Goal: Information Seeking & Learning: Learn about a topic

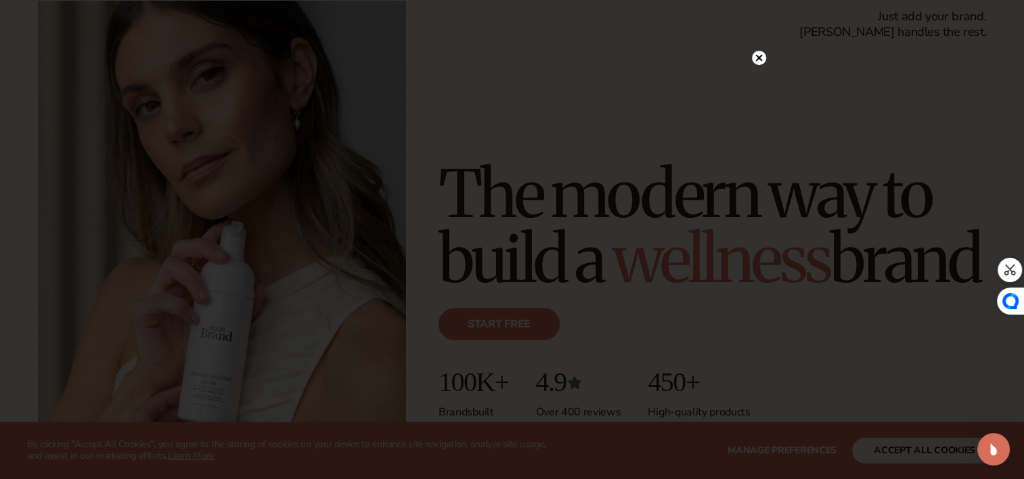
scroll to position [110, 0]
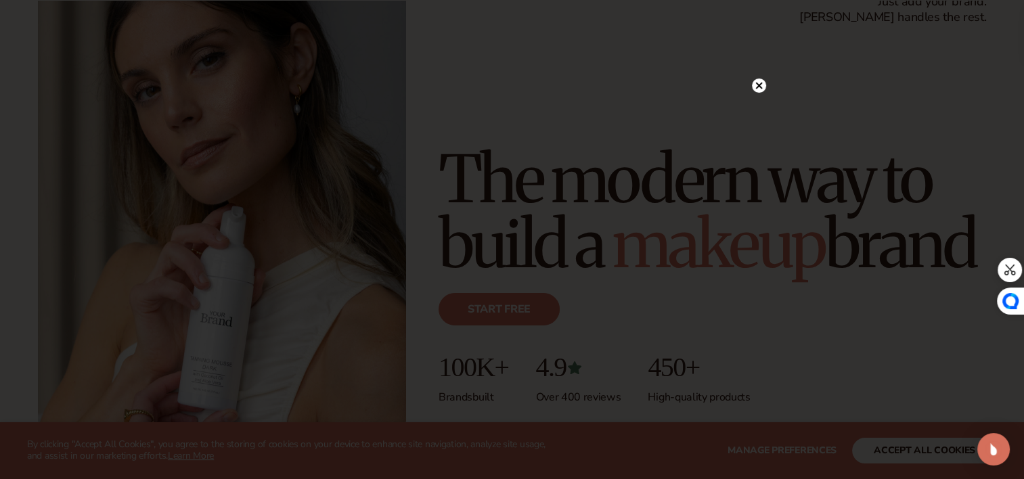
click at [758, 78] on div at bounding box center [759, 85] width 14 height 24
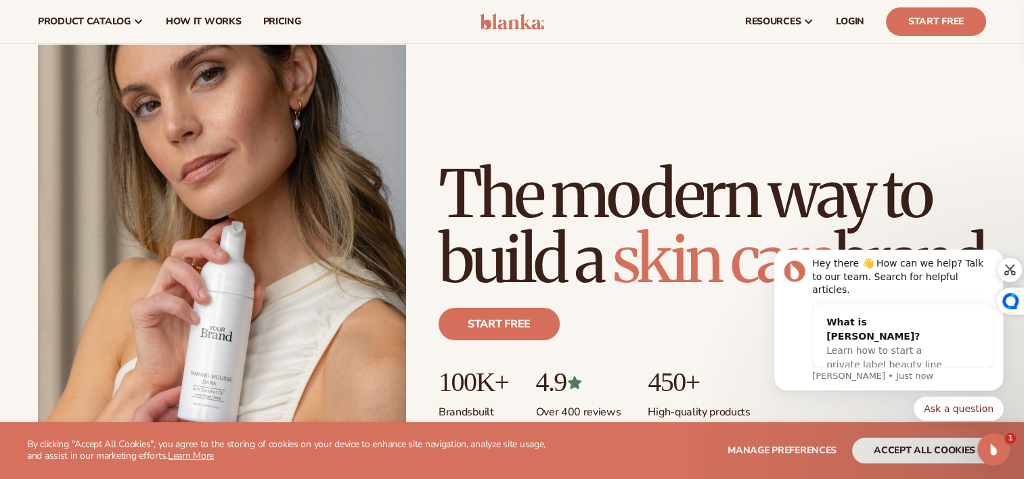
scroll to position [0, 0]
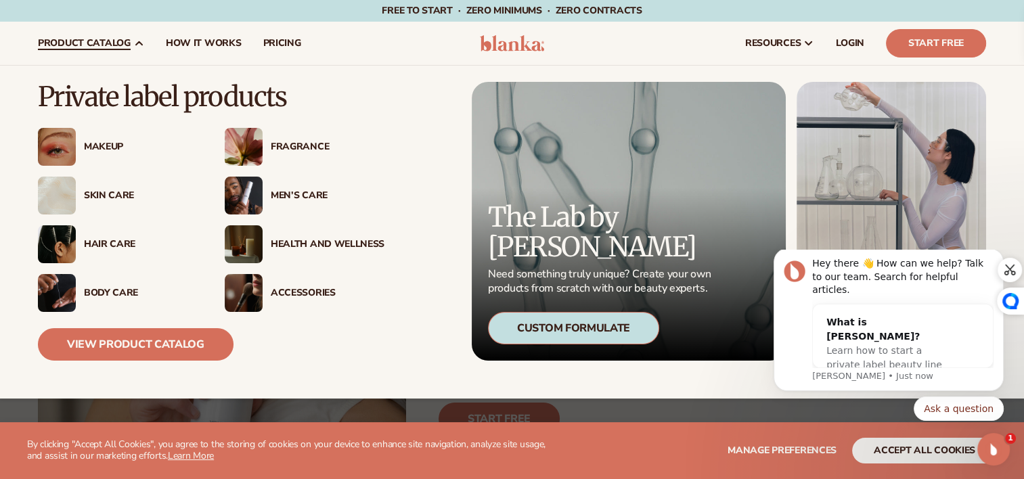
click at [88, 198] on div "Skin Care" at bounding box center [141, 196] width 114 height 12
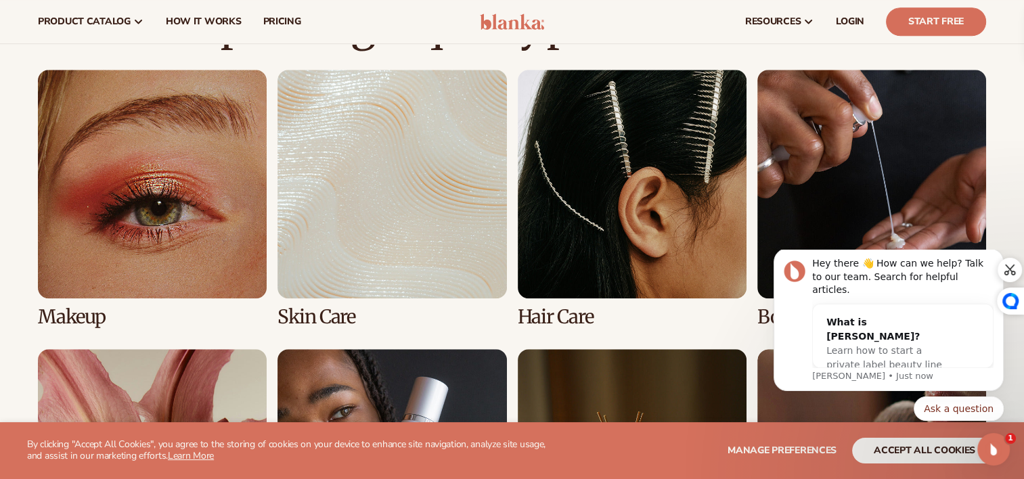
scroll to position [956, 0]
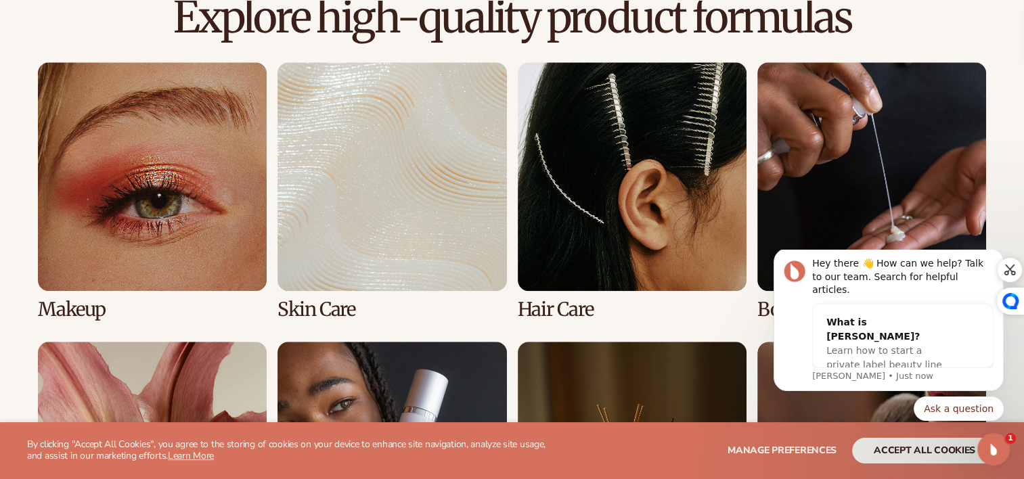
click at [371, 205] on link "2 / 8" at bounding box center [392, 191] width 229 height 258
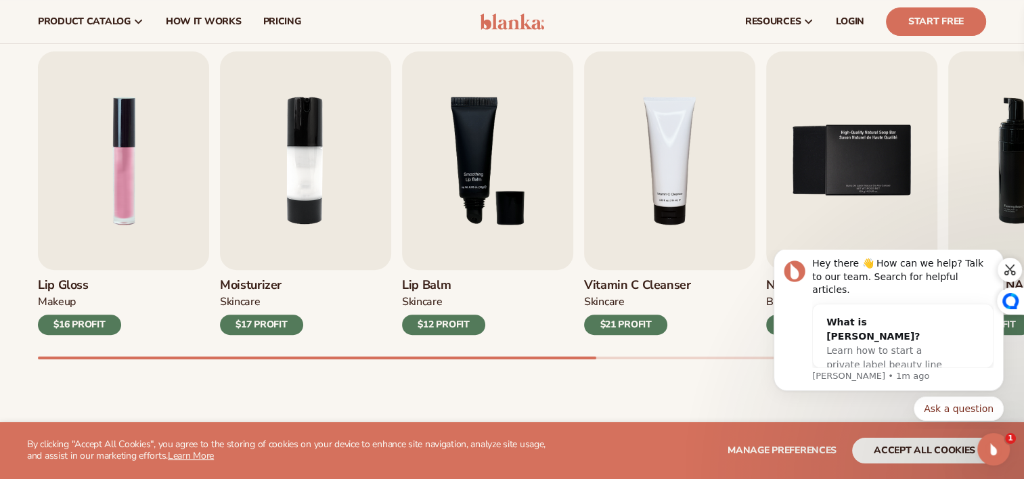
scroll to position [430, 0]
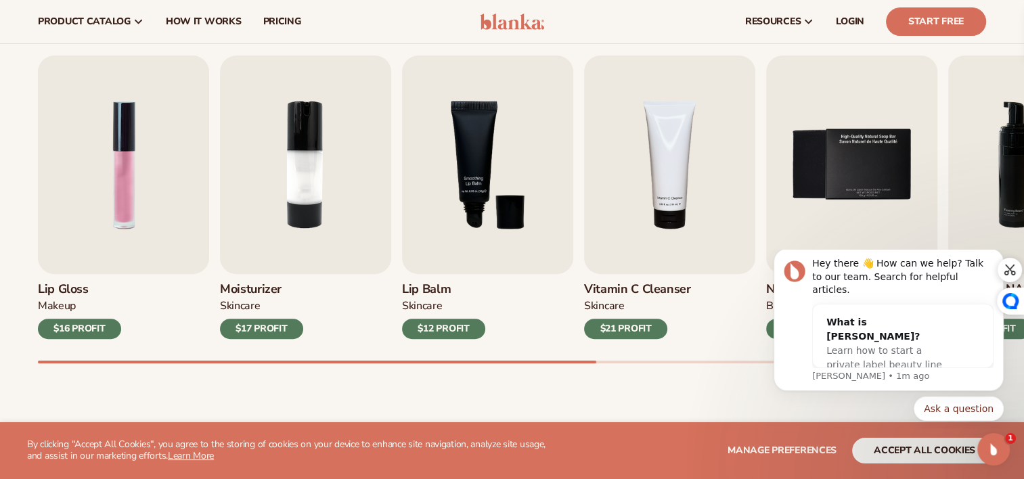
click at [384, 337] on div "Lip Gloss MAKEUP $16 PROFIT Moisturizer SKINCARE $17 PROFIT SKINCARE mens" at bounding box center [531, 210] width 986 height 308
click at [321, 179] on img "2 / 9" at bounding box center [305, 165] width 171 height 219
click at [291, 173] on img "2 / 9" at bounding box center [305, 165] width 171 height 219
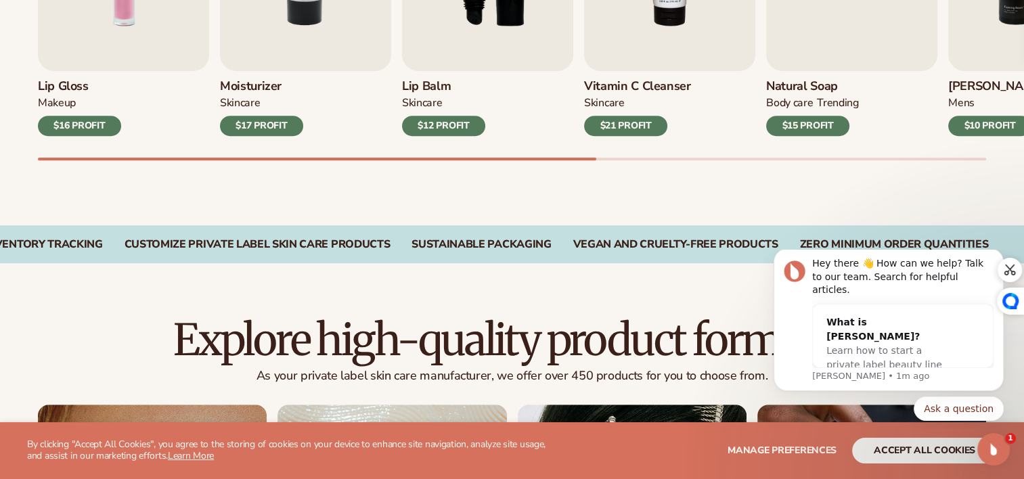
scroll to position [0, 0]
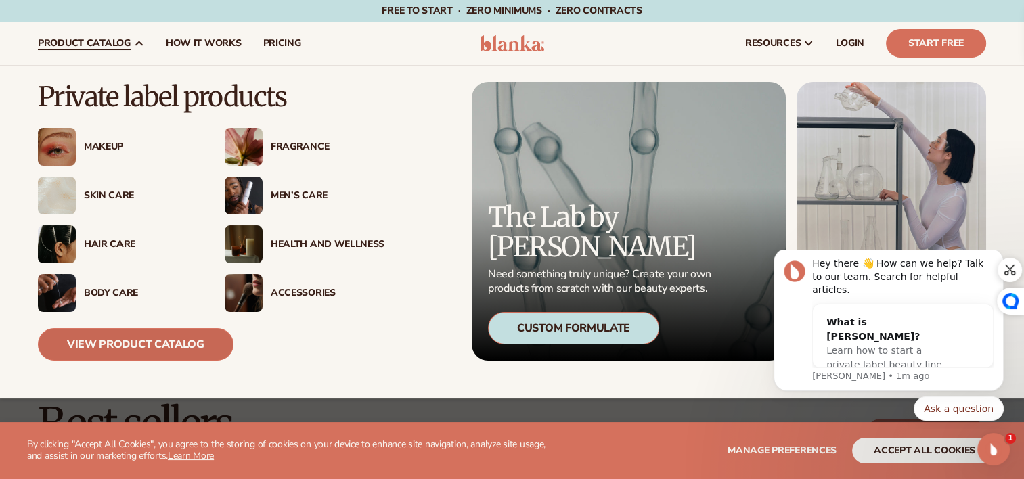
click at [113, 355] on link "View Product Catalog" at bounding box center [136, 344] width 196 height 32
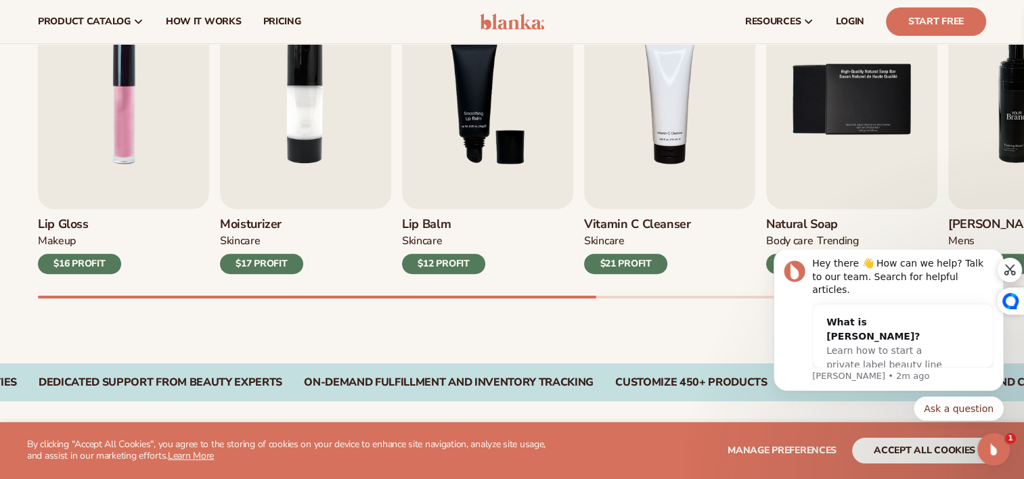
scroll to position [485, 0]
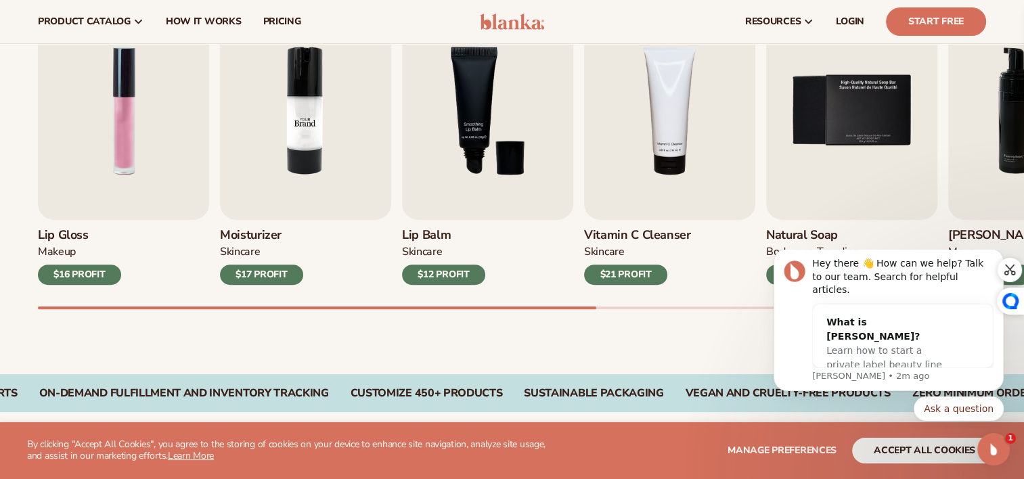
click at [282, 193] on img "2 / 9" at bounding box center [305, 110] width 171 height 219
click at [273, 279] on div "$17 PROFIT" at bounding box center [261, 275] width 83 height 20
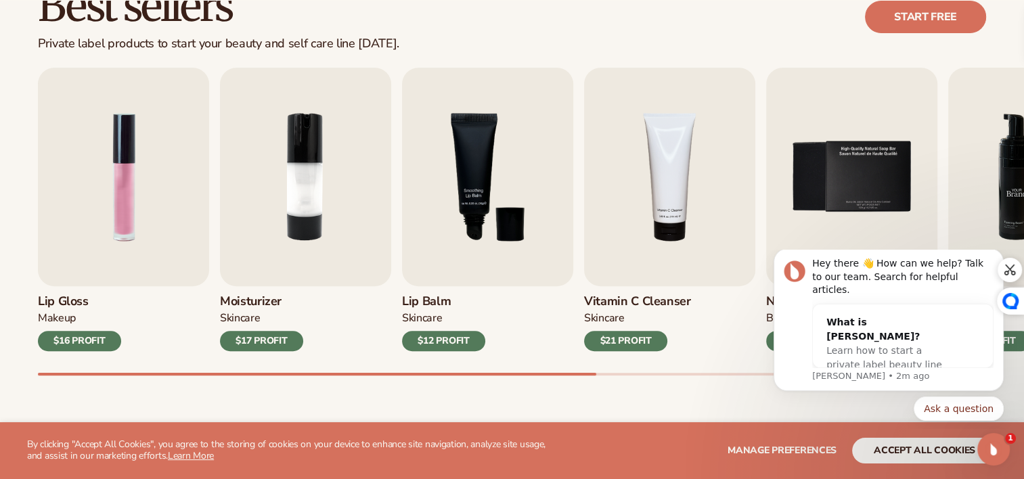
scroll to position [422, 0]
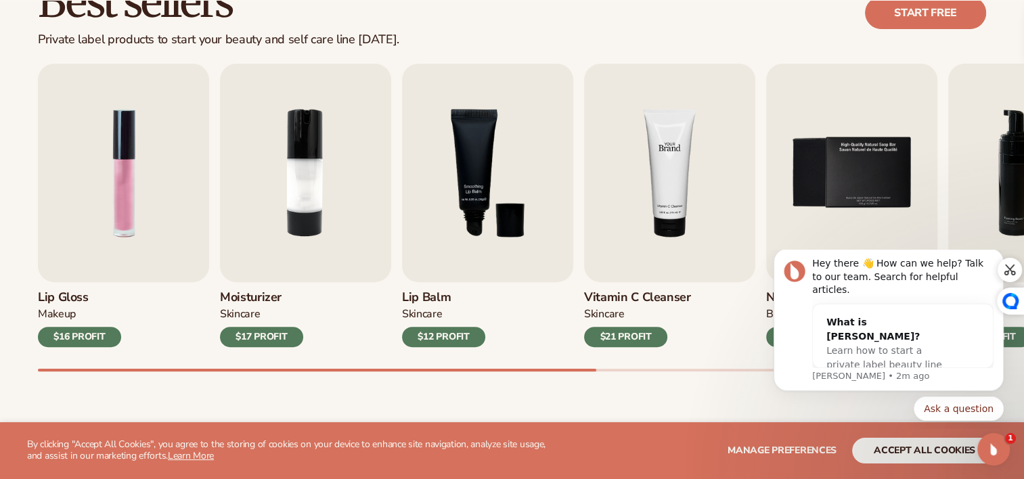
click at [643, 221] on img "4 / 9" at bounding box center [669, 173] width 171 height 219
click at [615, 336] on div "$21 PROFIT" at bounding box center [625, 337] width 83 height 20
click at [622, 339] on div "$21 PROFIT" at bounding box center [625, 337] width 83 height 20
click at [471, 219] on img "3 / 9" at bounding box center [487, 173] width 171 height 219
click at [908, 16] on link "Start free" at bounding box center [925, 13] width 121 height 32
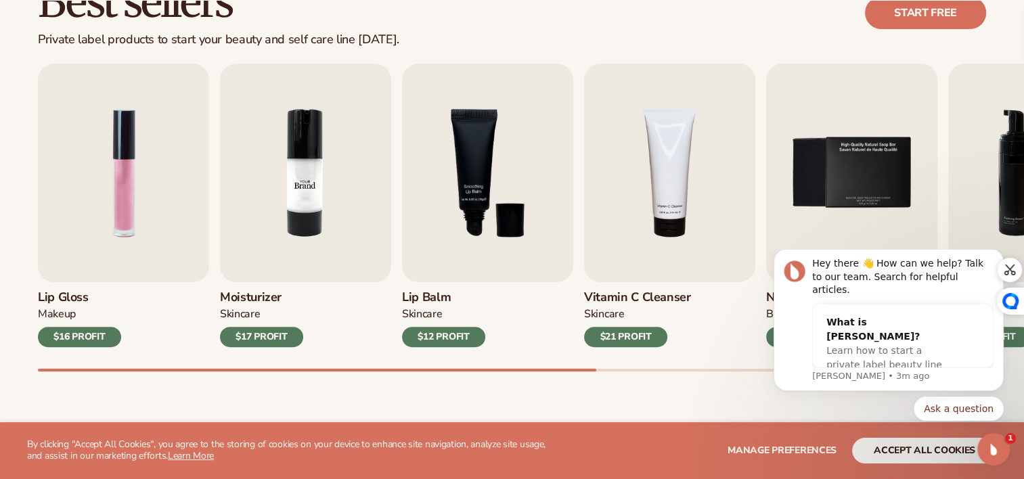
click at [298, 150] on img "2 / 9" at bounding box center [305, 173] width 171 height 219
click at [163, 193] on img "1 / 9" at bounding box center [123, 173] width 171 height 219
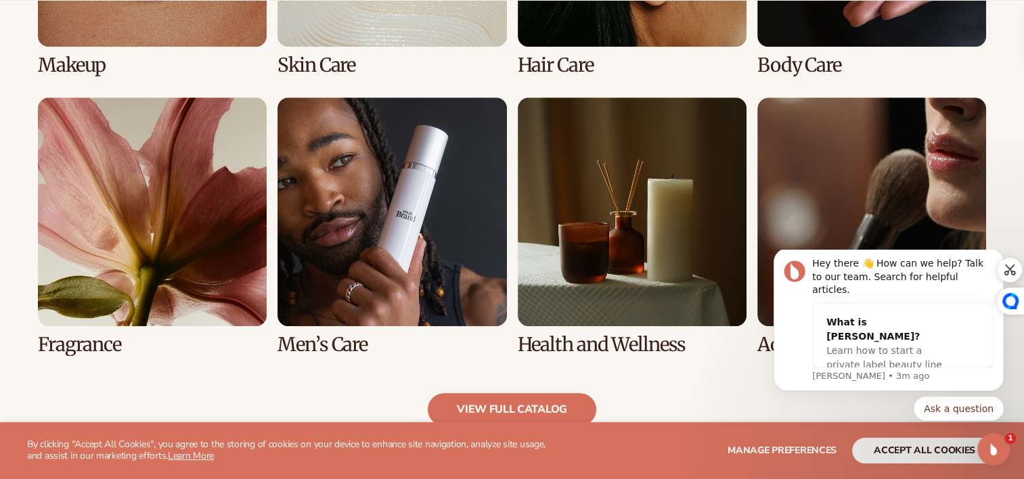
scroll to position [1230, 0]
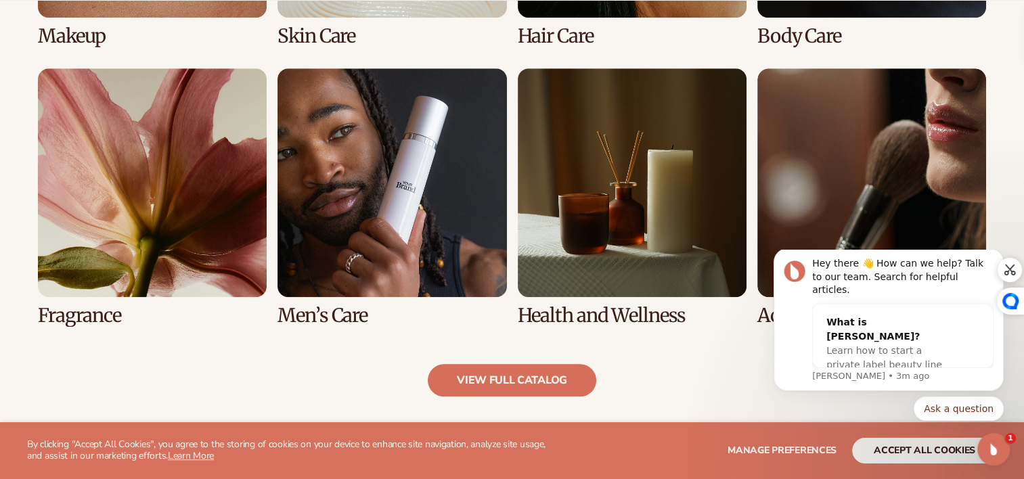
click at [659, 296] on link "7 / 8" at bounding box center [632, 197] width 229 height 258
